Goal: Information Seeking & Learning: Learn about a topic

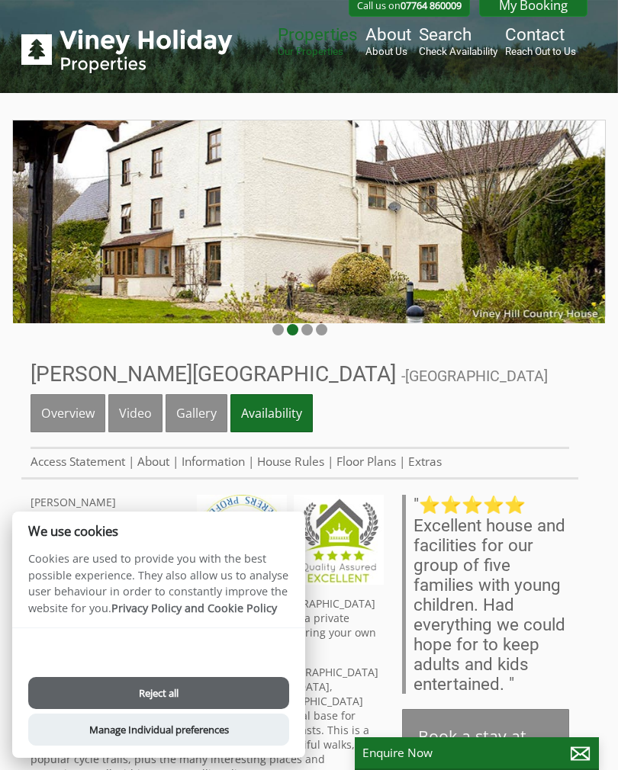
click at [226, 688] on button "Reject all" at bounding box center [158, 693] width 261 height 32
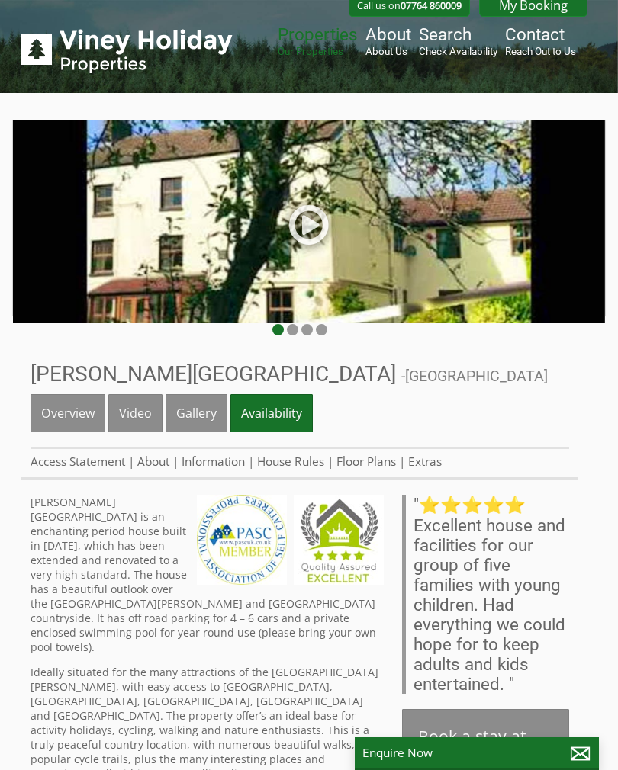
click at [78, 415] on link "Overview" at bounding box center [68, 413] width 75 height 38
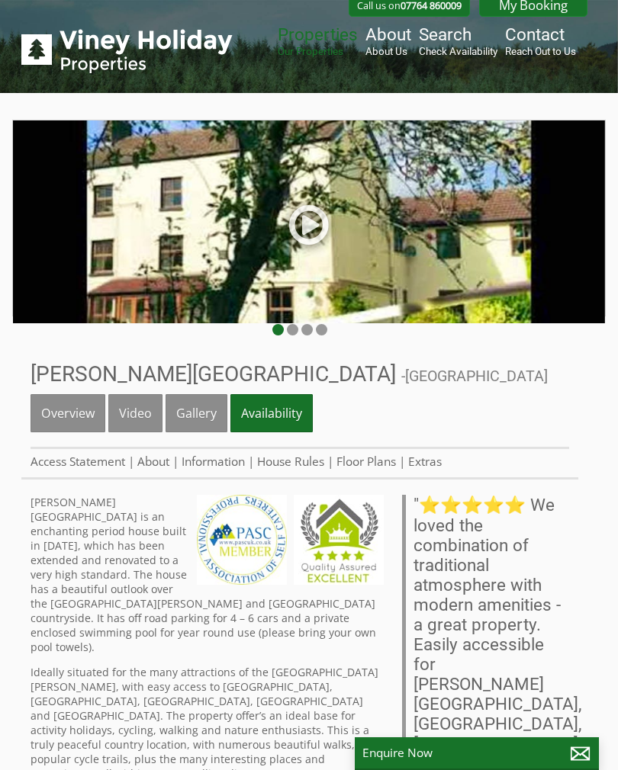
click at [223, 467] on link "Information" at bounding box center [212, 462] width 63 height 16
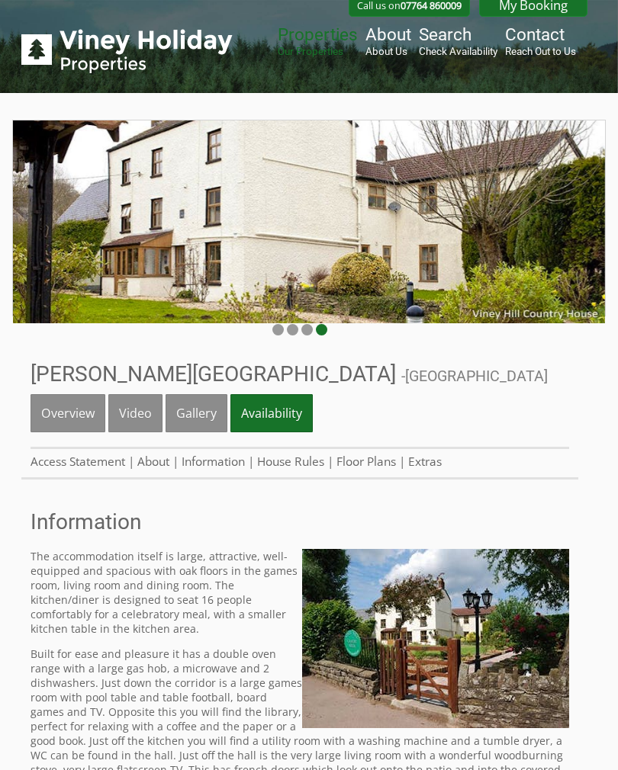
click at [432, 469] on link "Extras" at bounding box center [425, 462] width 34 height 16
click at [300, 461] on link "House Rules" at bounding box center [290, 462] width 67 height 16
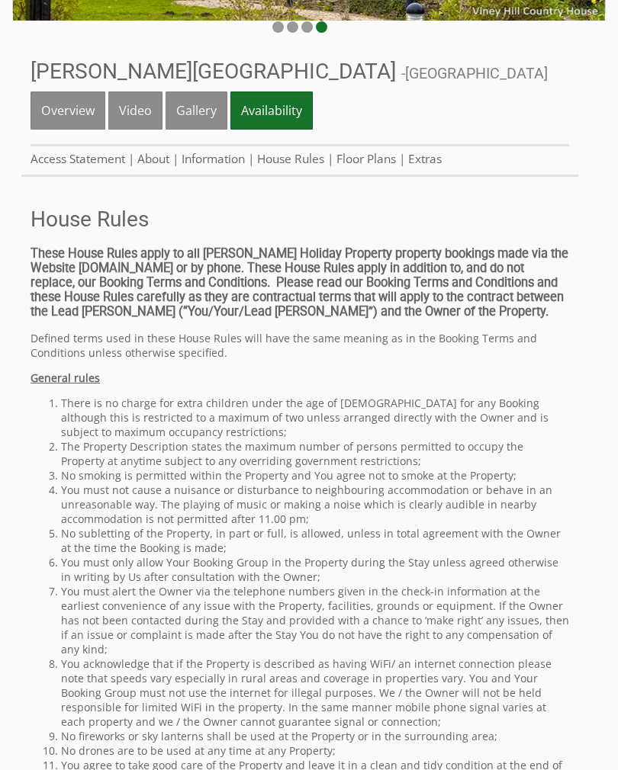
scroll to position [301, 0]
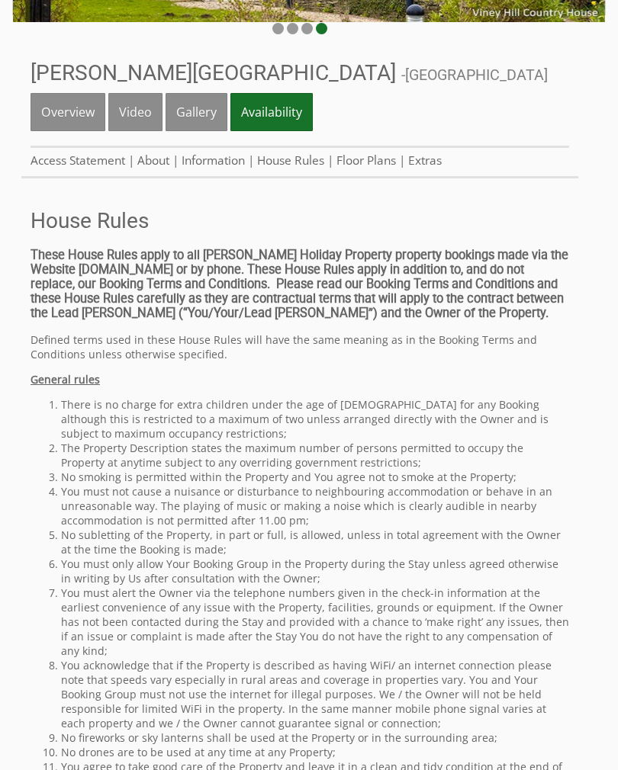
click at [91, 163] on link "Access Statement" at bounding box center [78, 161] width 95 height 16
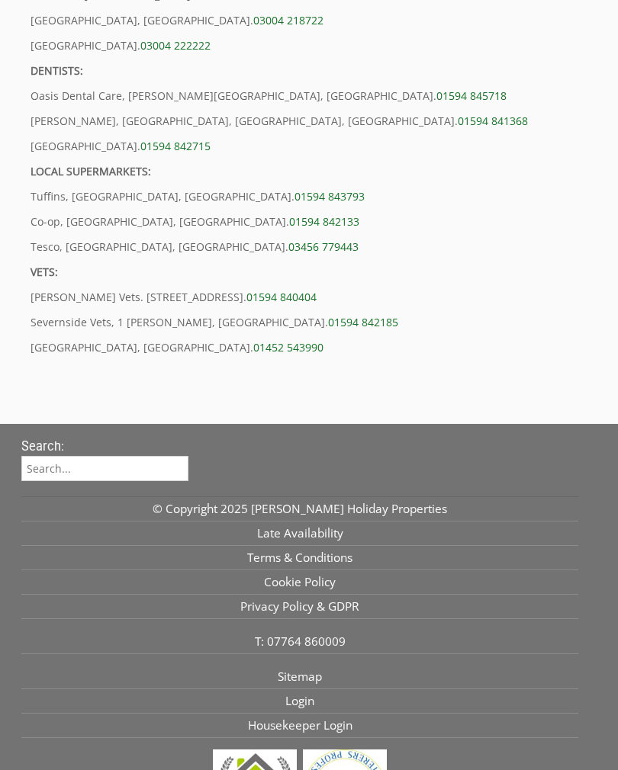
scroll to position [2484, 0]
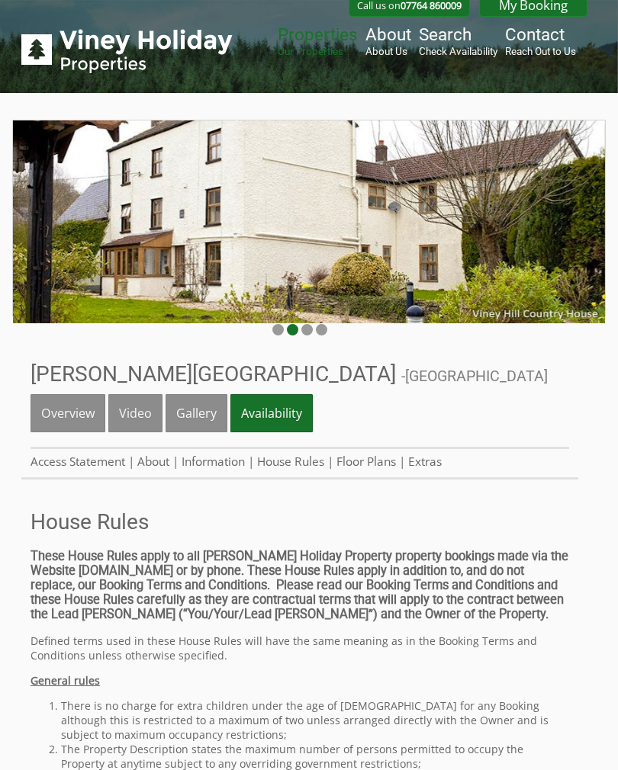
click at [157, 464] on link "About" at bounding box center [153, 462] width 32 height 16
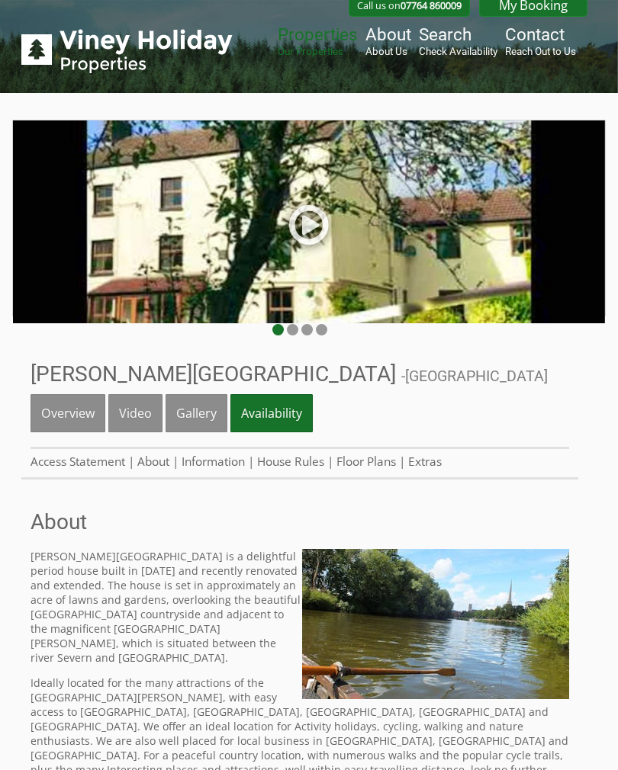
click at [198, 412] on link "Gallery" at bounding box center [196, 413] width 62 height 38
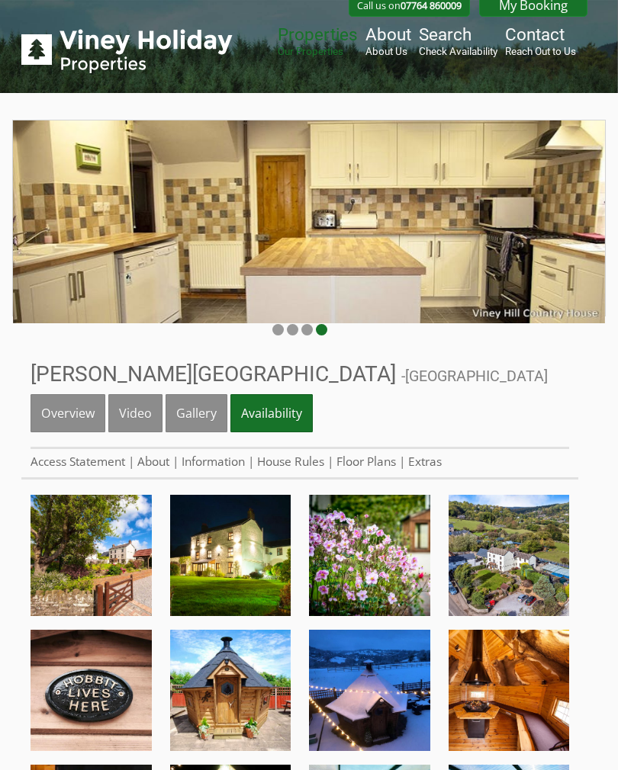
click at [60, 422] on link "Overview" at bounding box center [68, 413] width 75 height 38
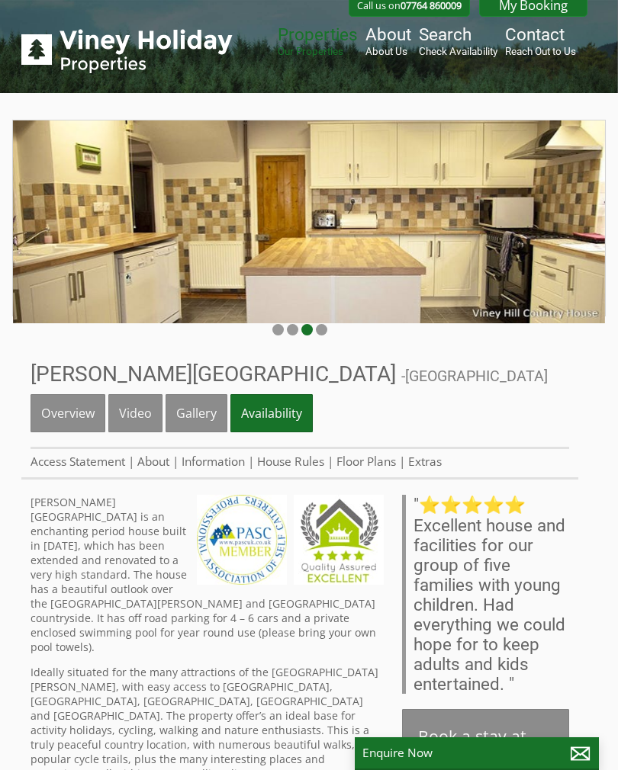
click at [436, 467] on link "Extras" at bounding box center [425, 462] width 34 height 16
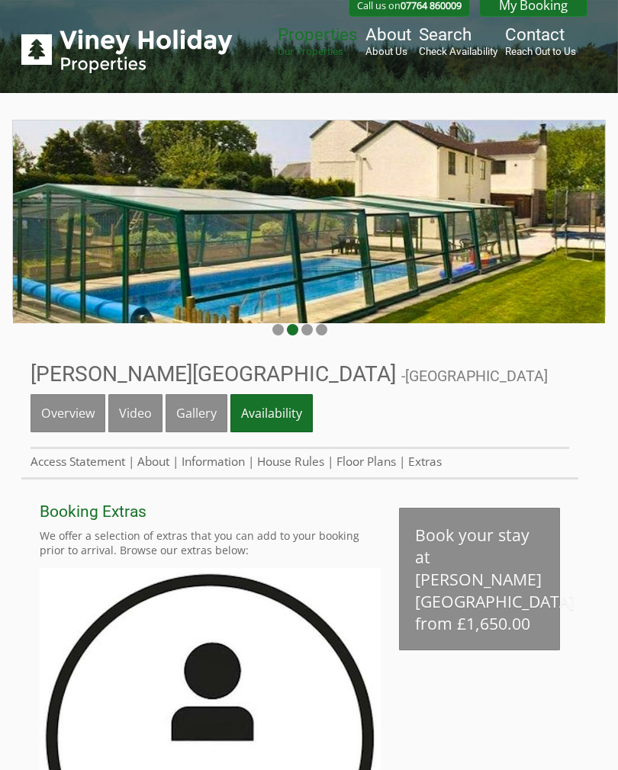
click at [73, 416] on link "Overview" at bounding box center [68, 413] width 75 height 38
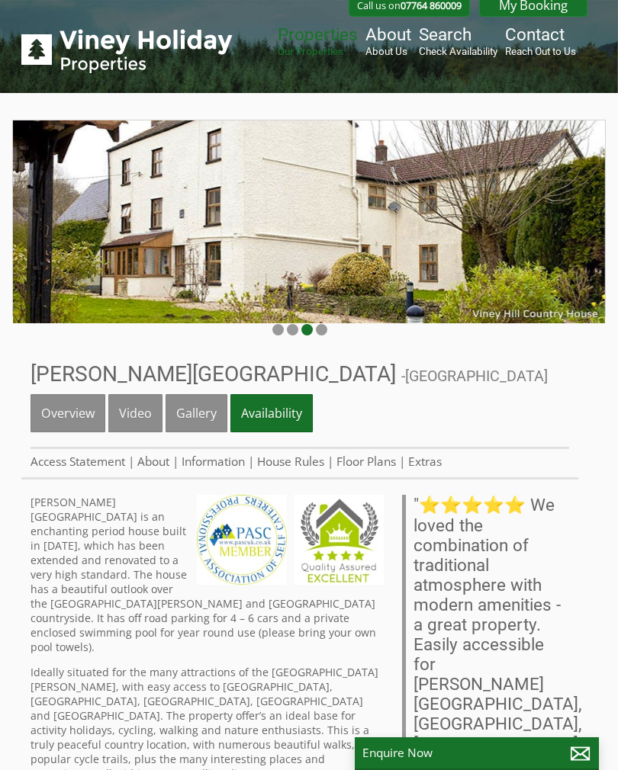
click at [79, 395] on link "Overview" at bounding box center [68, 413] width 75 height 38
